Goal: Information Seeking & Learning: Learn about a topic

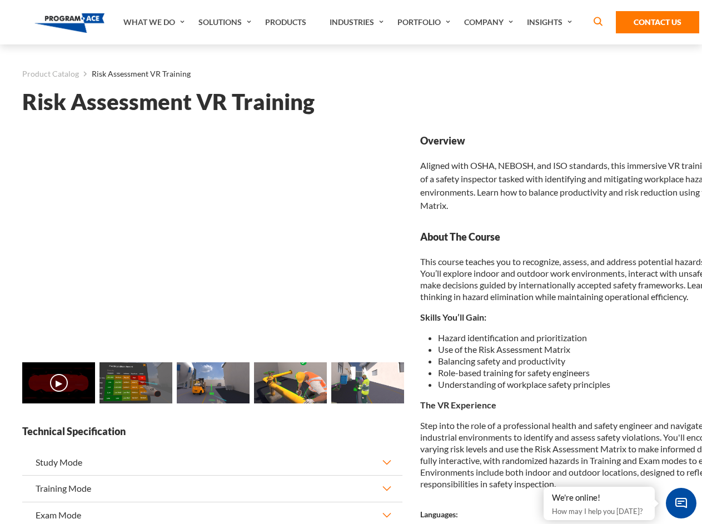
click at [226, 22] on link "Solutions" at bounding box center [226, 22] width 67 height 44
click at [0, 0] on div "AI & Computer Vision Solutions Computer Vision Quality Control AI tools for fas…" at bounding box center [0, 0] width 0 height 0
click at [0, 0] on div "AI & Computer Vision Solutions Virtual Training Solutions Virtual Tour Solution…" at bounding box center [0, 0] width 0 height 0
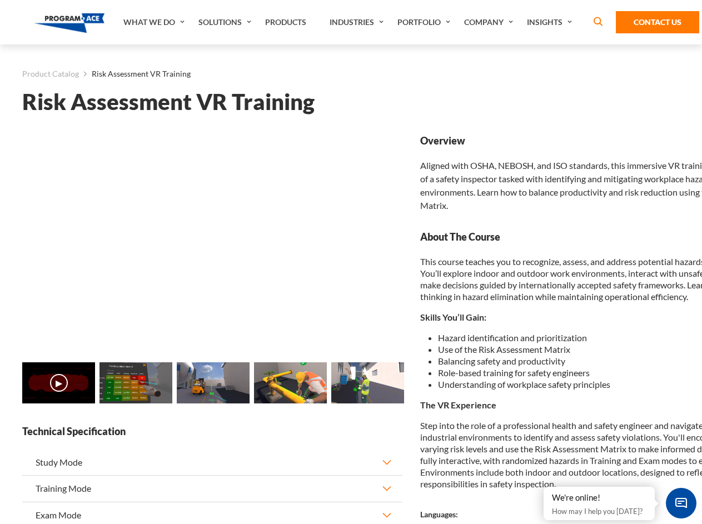
click at [0, 0] on div "AI & Computer Vision Solutions Virtual Training Solutions Virtual Tour Solution…" at bounding box center [0, 0] width 0 height 0
click at [0, 0] on div "AI & Computer Vision Solutions Computer Vision Quality Control AI tools for fas…" at bounding box center [0, 0] width 0 height 0
